Goal: Navigation & Orientation: Understand site structure

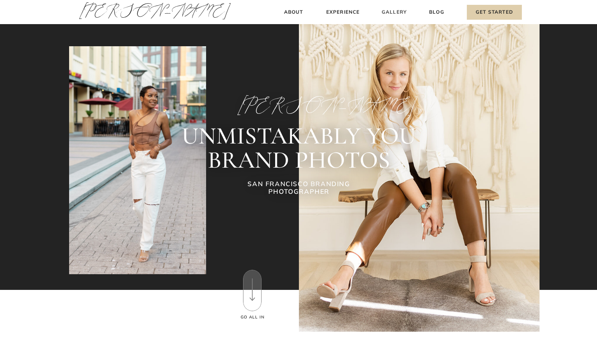
click at [395, 13] on h3 "Gallery" at bounding box center [394, 12] width 27 height 8
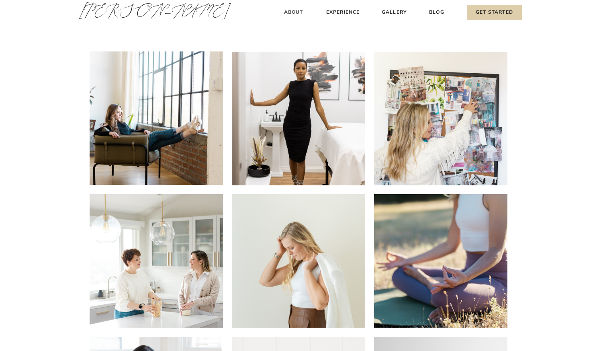
click at [290, 10] on h3 "About" at bounding box center [294, 12] width 24 height 8
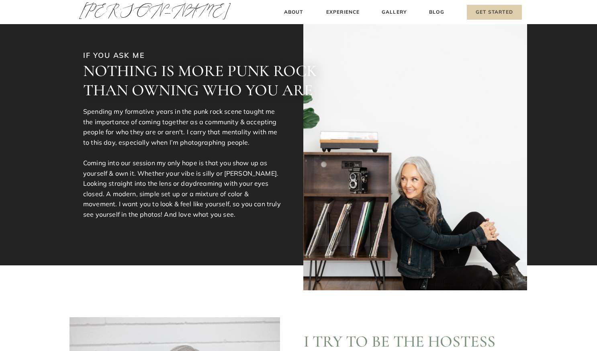
click at [495, 12] on h3 "Get Started" at bounding box center [494, 12] width 55 height 15
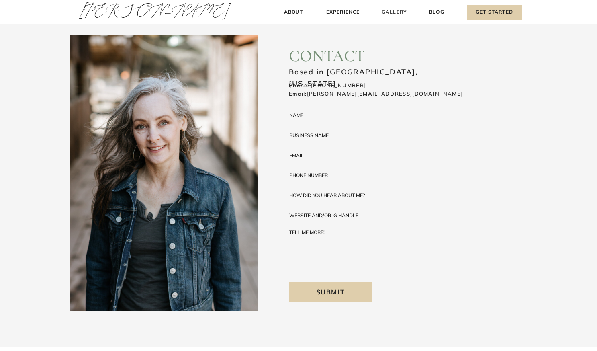
click at [397, 12] on h3 "Gallery" at bounding box center [394, 12] width 27 height 8
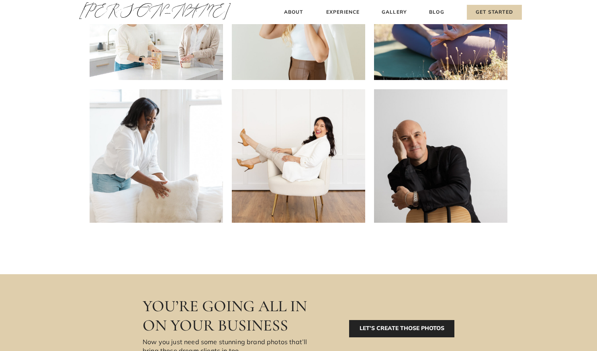
scroll to position [319, 0]
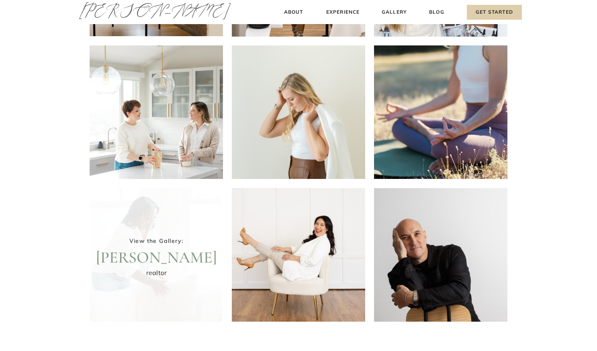
click at [185, 202] on div at bounding box center [156, 254] width 133 height 133
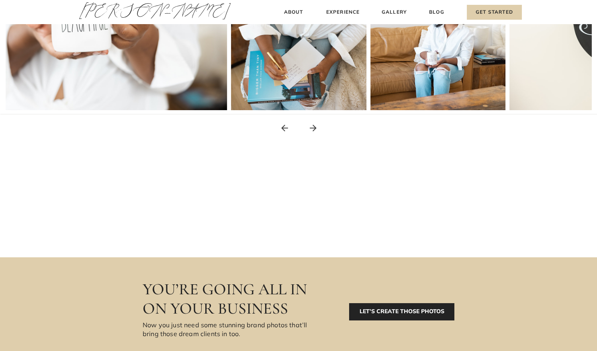
scroll to position [220, 0]
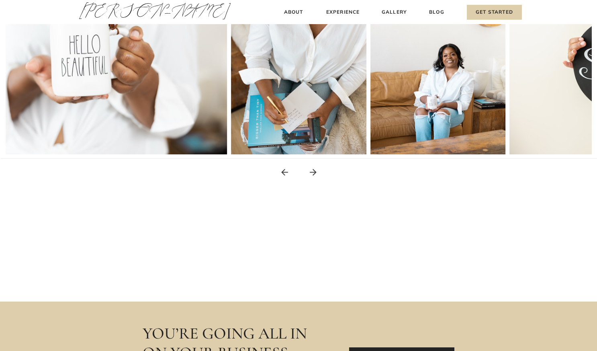
click at [310, 167] on icon at bounding box center [313, 172] width 10 height 10
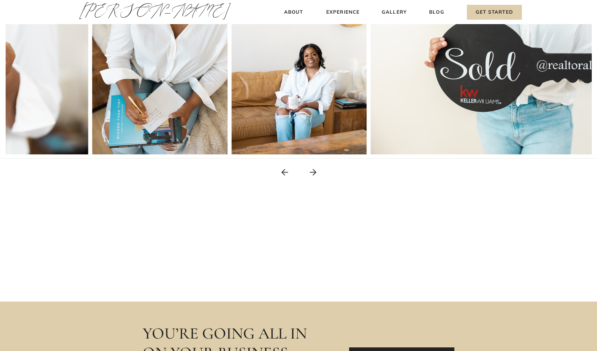
click at [310, 167] on icon at bounding box center [313, 172] width 10 height 10
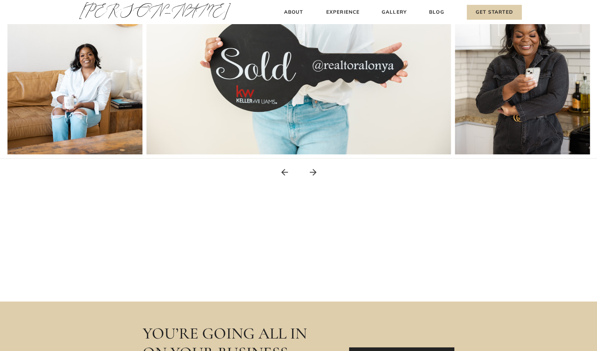
click at [310, 167] on icon at bounding box center [313, 172] width 10 height 10
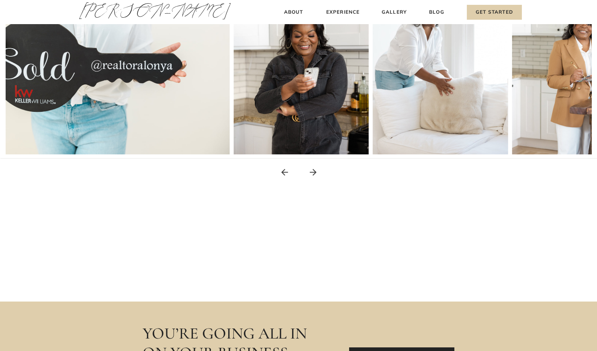
click at [310, 167] on icon at bounding box center [313, 172] width 10 height 10
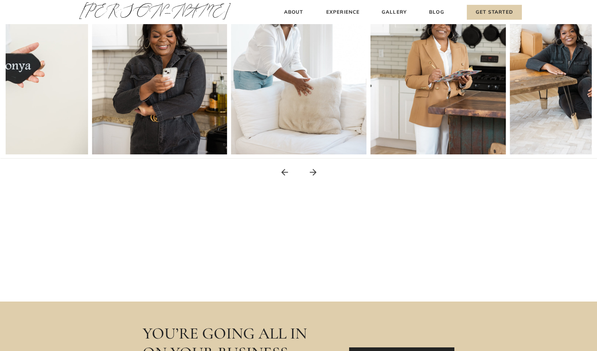
click at [310, 167] on icon at bounding box center [313, 172] width 10 height 10
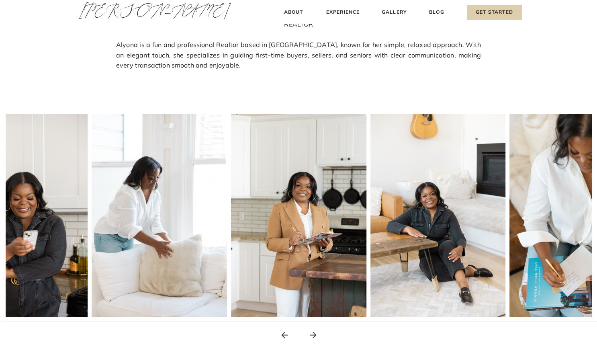
scroll to position [0, 0]
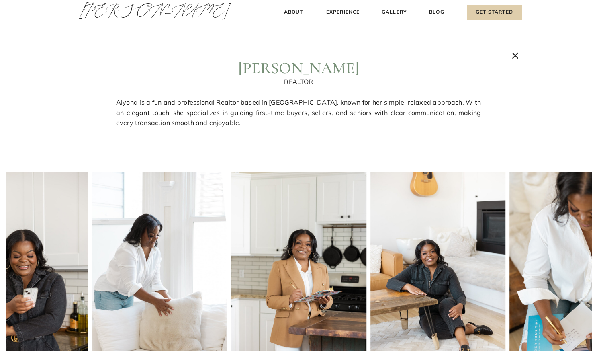
click at [511, 57] on icon at bounding box center [515, 55] width 11 height 11
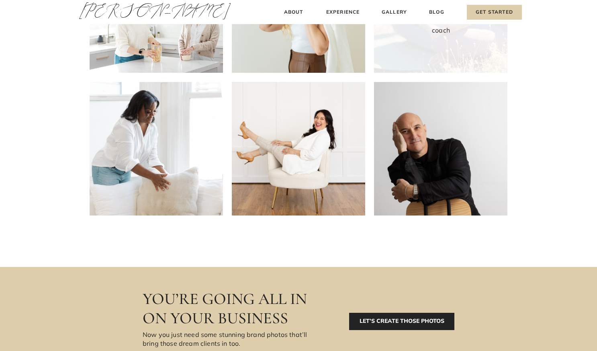
scroll to position [272, 0]
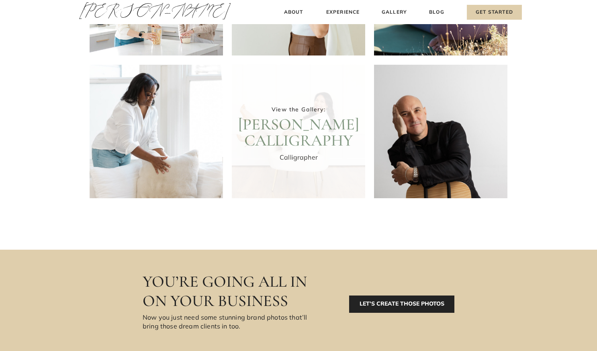
click at [334, 143] on div at bounding box center [298, 131] width 133 height 133
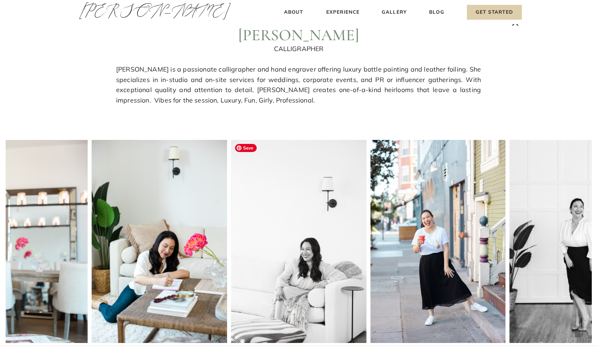
scroll to position [0, 0]
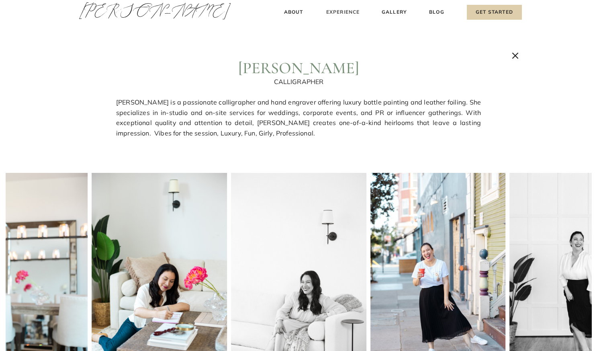
click at [342, 12] on h3 "Experience" at bounding box center [343, 12] width 36 height 8
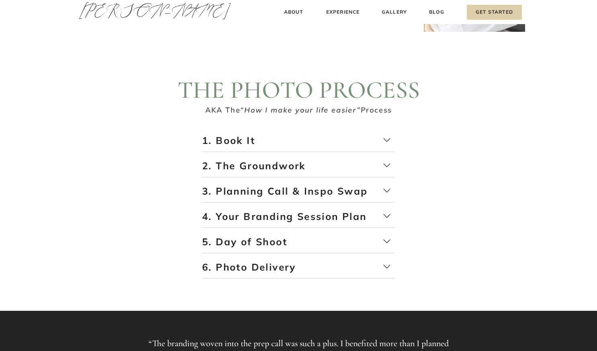
scroll to position [1275, 0]
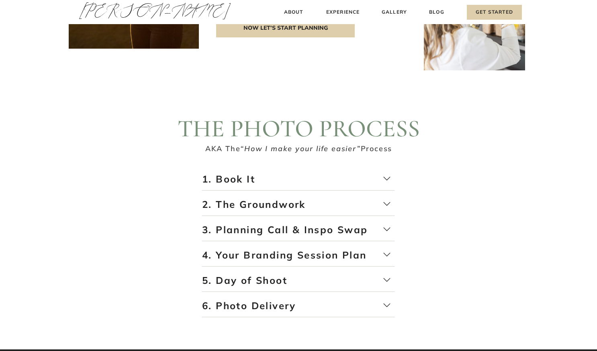
click at [290, 169] on div "Blog About Experience Gallery Get Started [PERSON_NAME] [PERSON_NAME] About Exp…" at bounding box center [298, 105] width 597 height 2761
click at [284, 277] on p "5. Day of Shoot" at bounding box center [298, 283] width 193 height 18
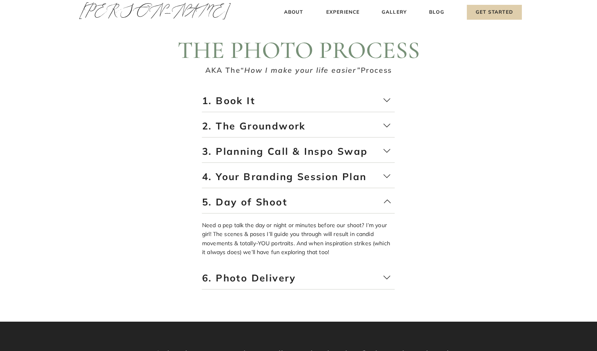
scroll to position [1364, 0]
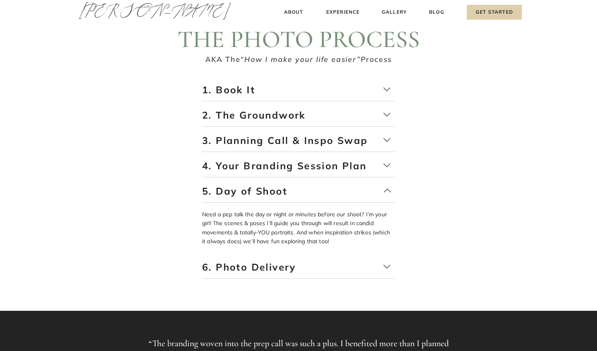
click at [308, 187] on p "5. Day of Shoot" at bounding box center [298, 193] width 193 height 18
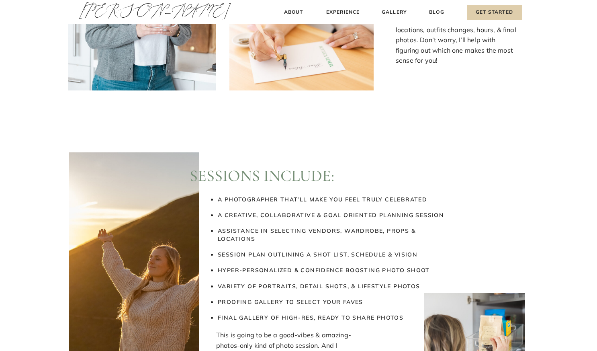
scroll to position [916, 0]
